Goal: Find specific fact: Find specific fact

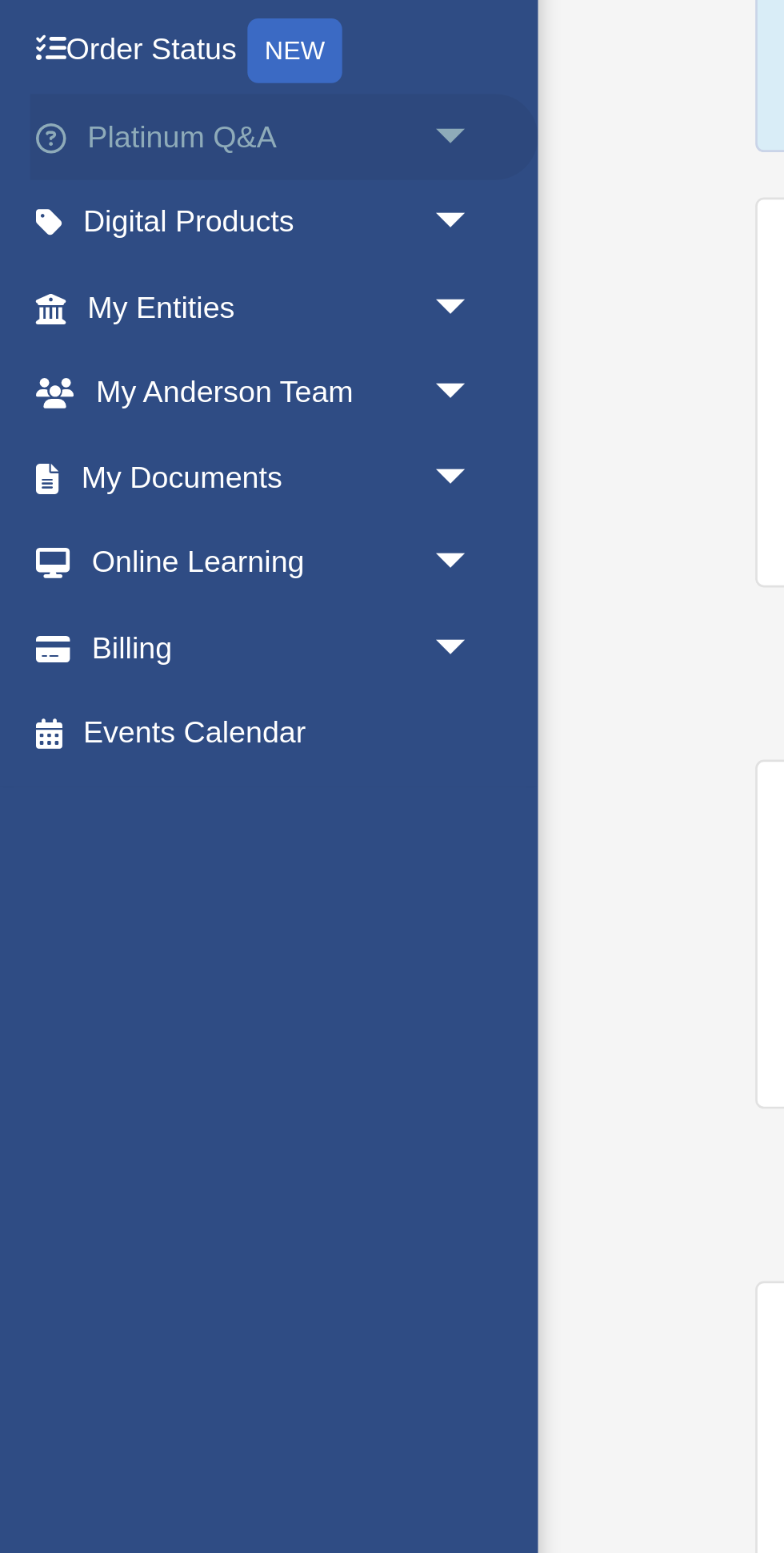
click at [160, 210] on span "arrow_drop_down" at bounding box center [176, 214] width 32 height 33
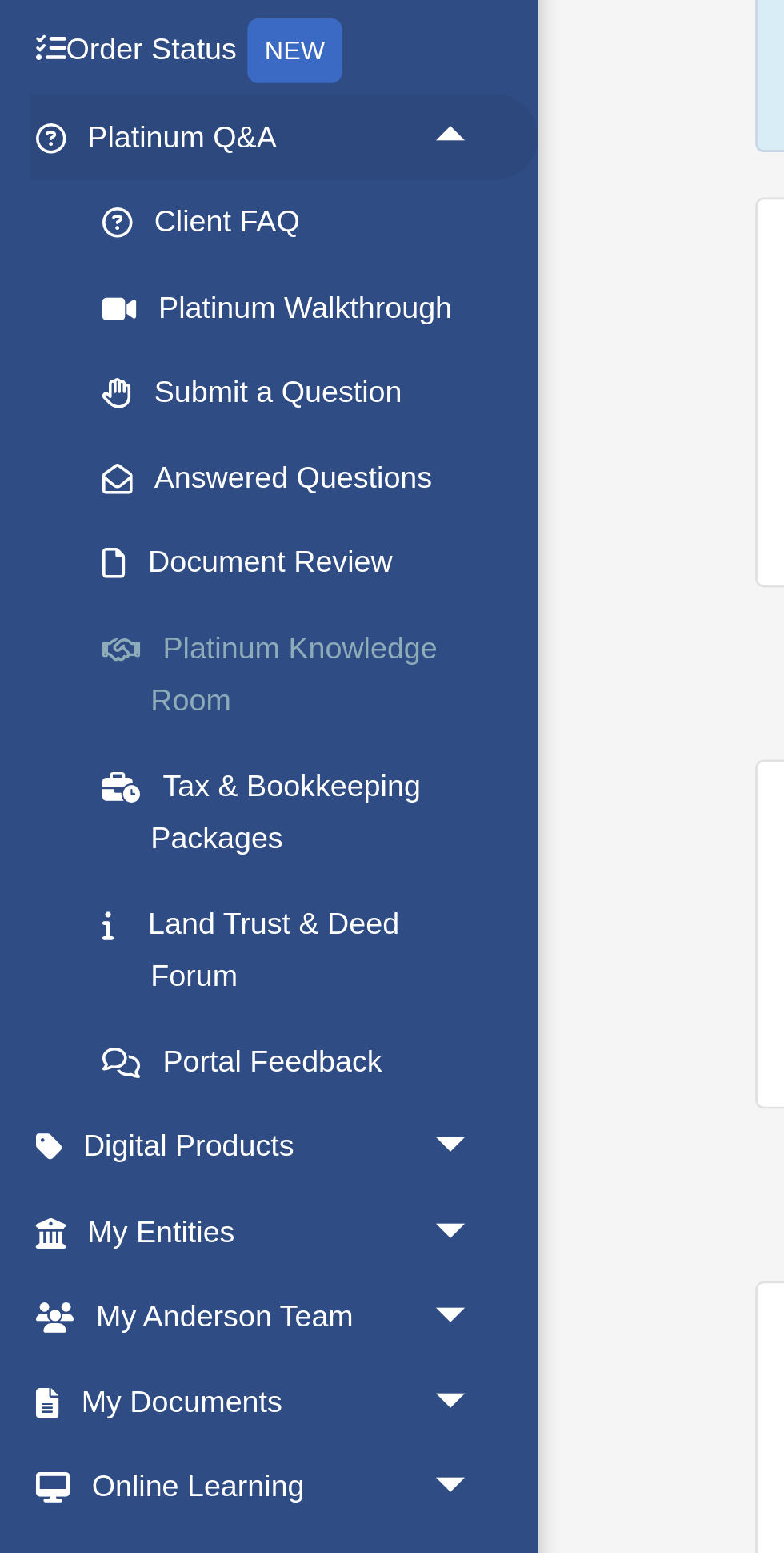
click at [145, 411] on link "Platinum Knowledge Room" at bounding box center [111, 412] width 178 height 51
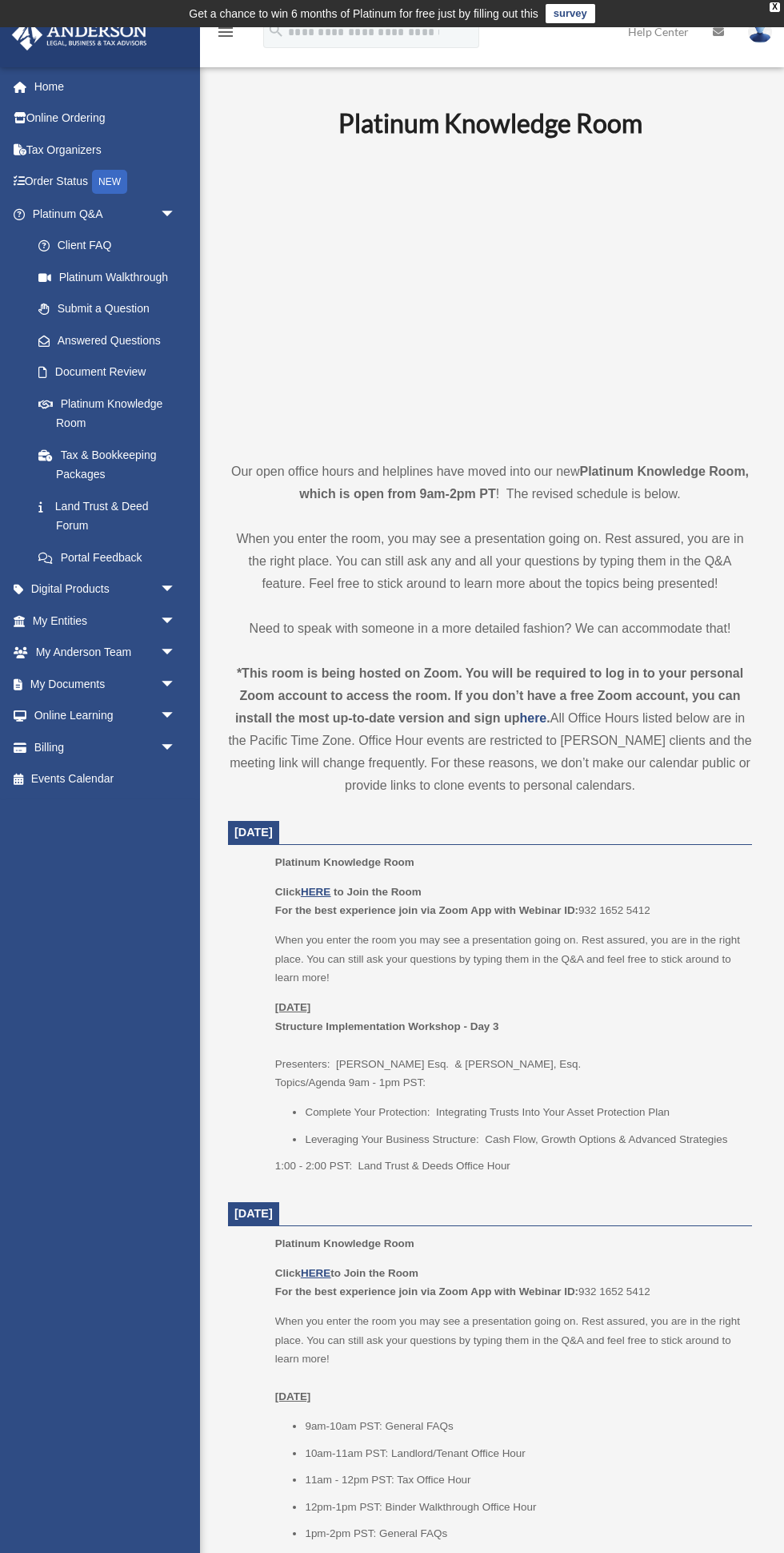
click at [603, 914] on p "Click HERE to Join the Room For the best experience join via Zoom App with Webi…" at bounding box center [508, 901] width 466 height 38
click at [606, 898] on p "Click HERE to Join the Room For the best experience join via Zoom App with Webi…" at bounding box center [508, 901] width 466 height 38
click at [609, 898] on p "Click HERE to Join the Room For the best experience join via Zoom App with Webi…" at bounding box center [508, 901] width 466 height 38
click at [587, 898] on p "Click HERE to Join the Room For the best experience join via Zoom App with Webi…" at bounding box center [508, 901] width 466 height 38
click at [602, 903] on p "Click HERE to Join the Room For the best experience join via Zoom App with Webi…" at bounding box center [508, 901] width 466 height 38
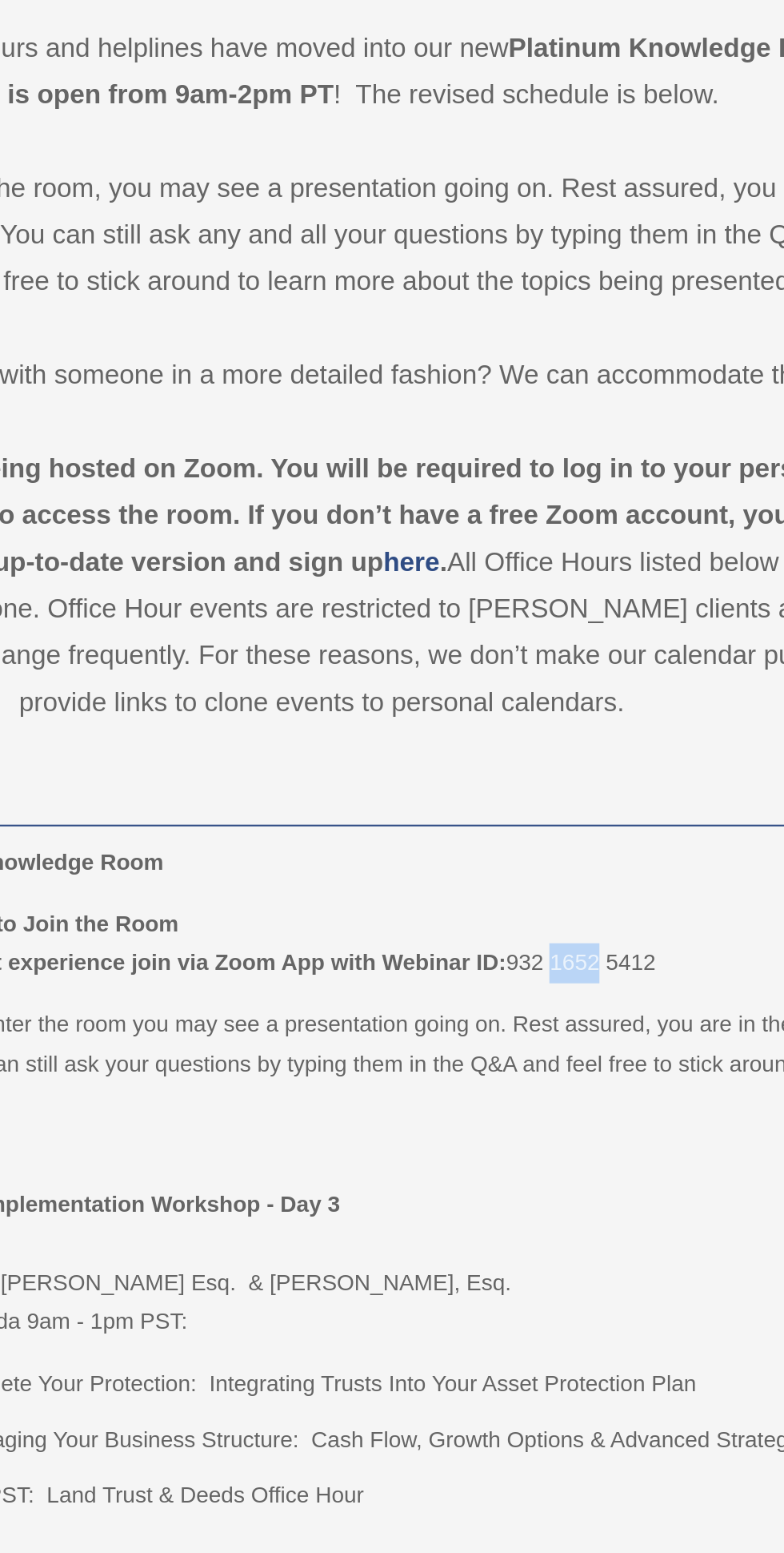
click at [596, 909] on p "Click HERE to Join the Room For the best experience join via Zoom App with Webi…" at bounding box center [508, 901] width 466 height 38
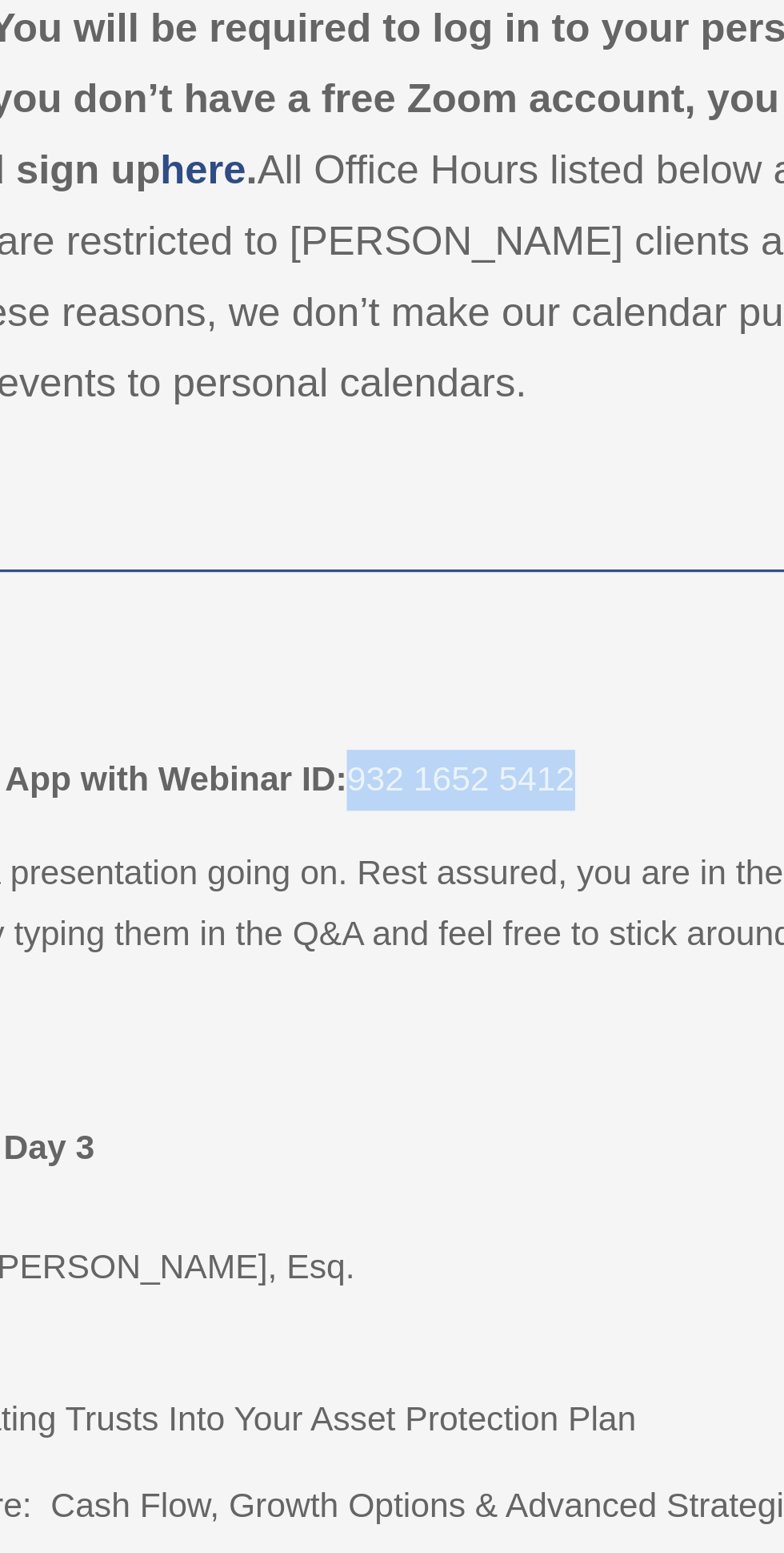
copy p "932 1652 5412"
